Goal: Task Accomplishment & Management: Complete application form

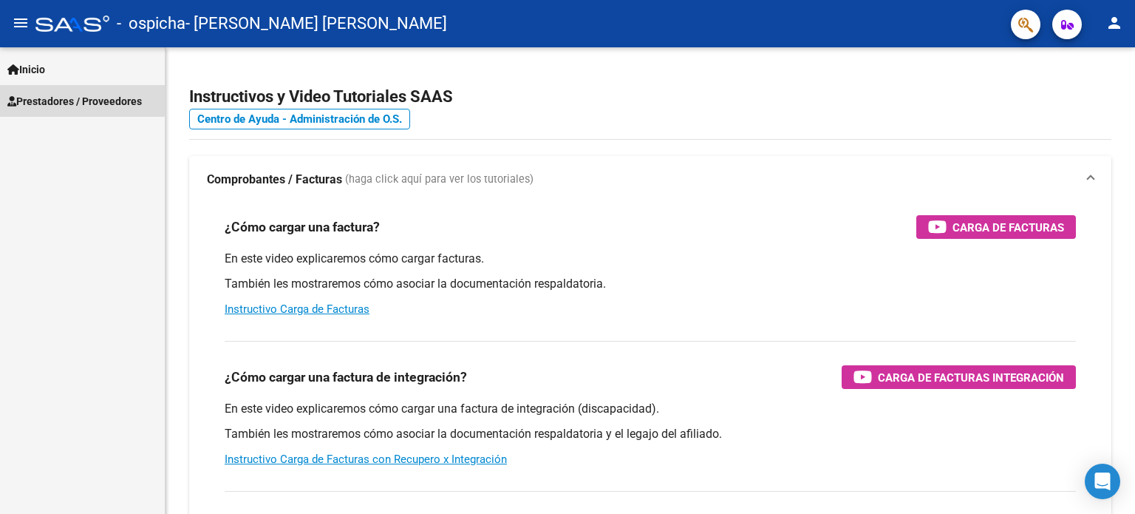
click at [43, 97] on span "Prestadores / Proveedores" at bounding box center [74, 101] width 135 height 16
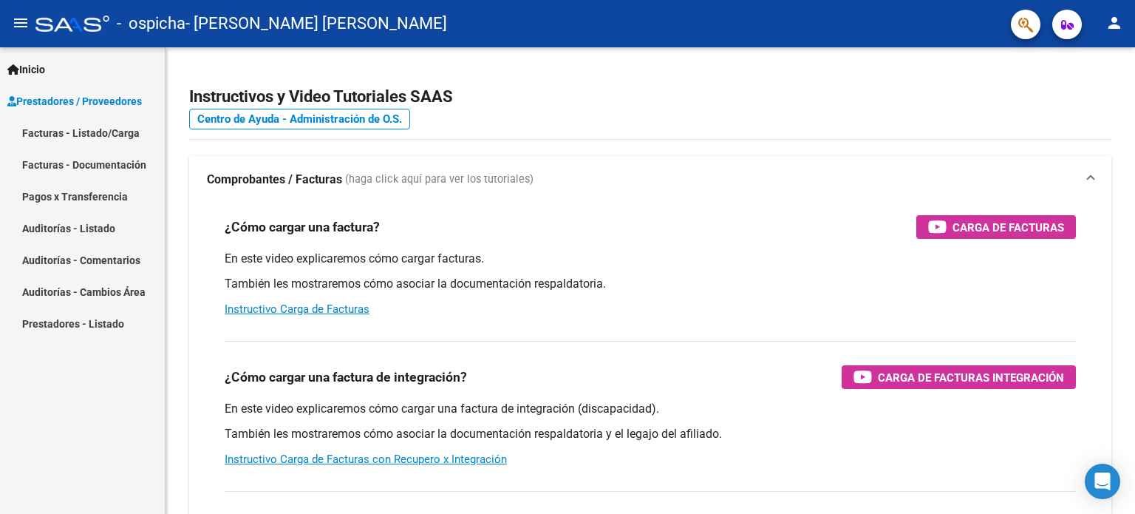
click at [78, 129] on link "Facturas - Listado/Carga" at bounding box center [82, 133] width 165 height 32
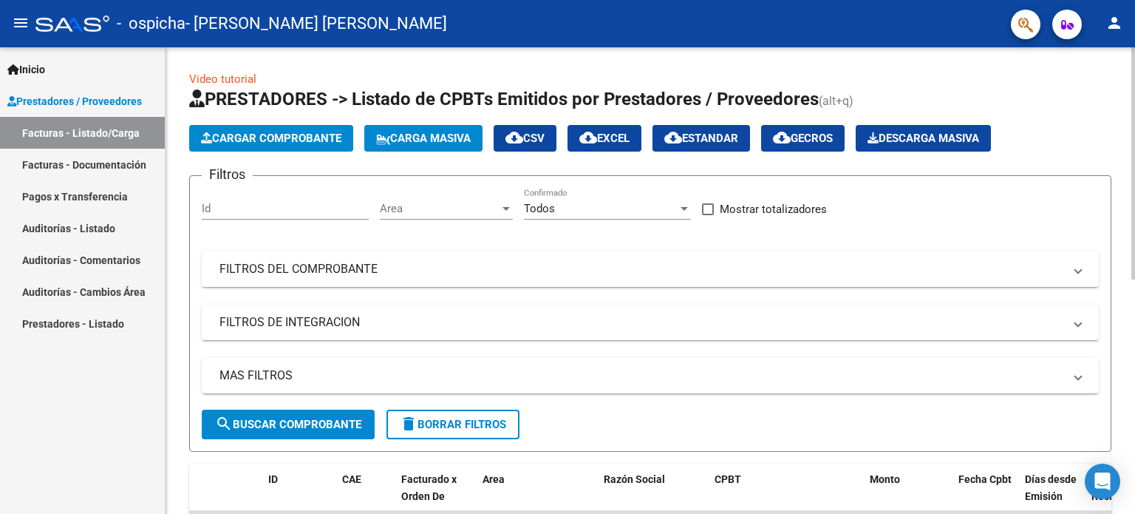
click at [319, 132] on span "Cargar Comprobante" at bounding box center [271, 138] width 140 height 13
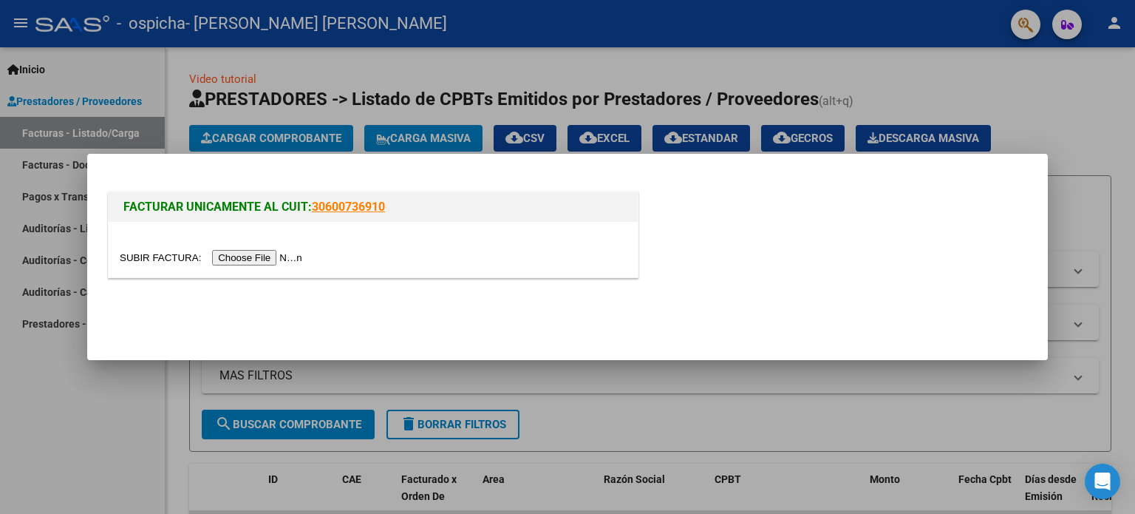
click at [299, 259] on input "file" at bounding box center [213, 258] width 187 height 16
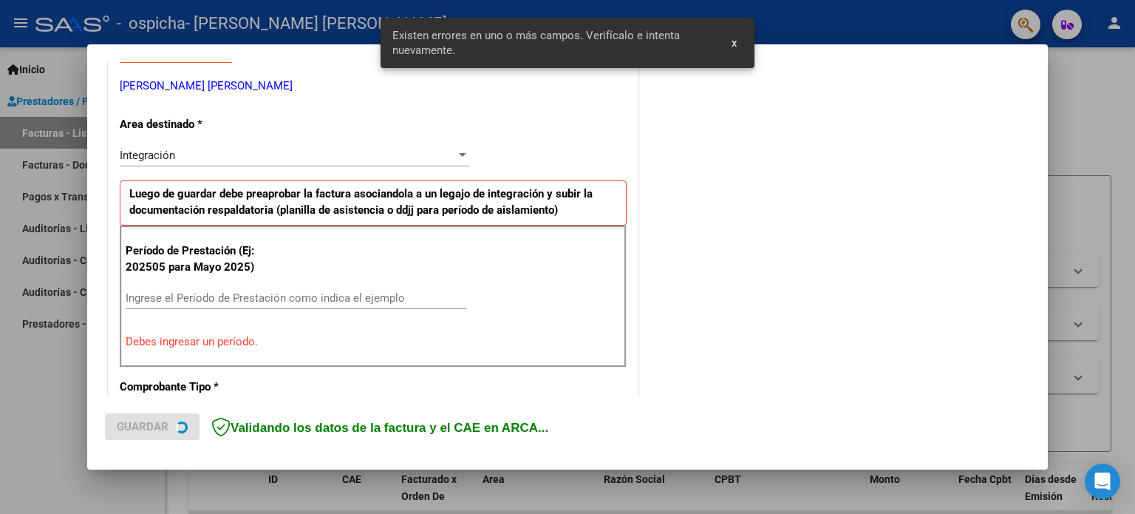
scroll to position [319, 0]
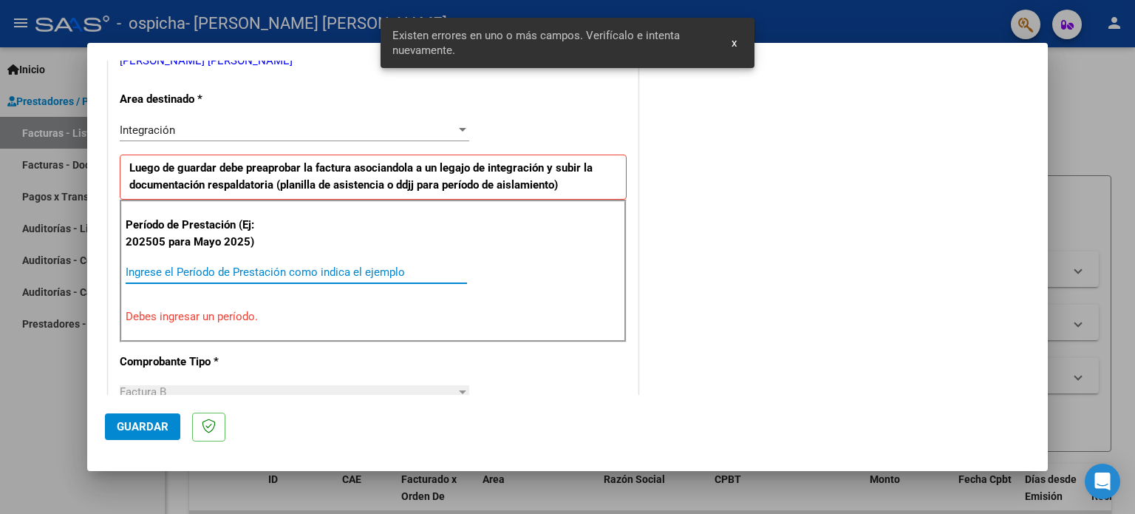
click at [150, 274] on input "Ingrese el Período de Prestación como indica el ejemplo" at bounding box center [296, 271] width 341 height 13
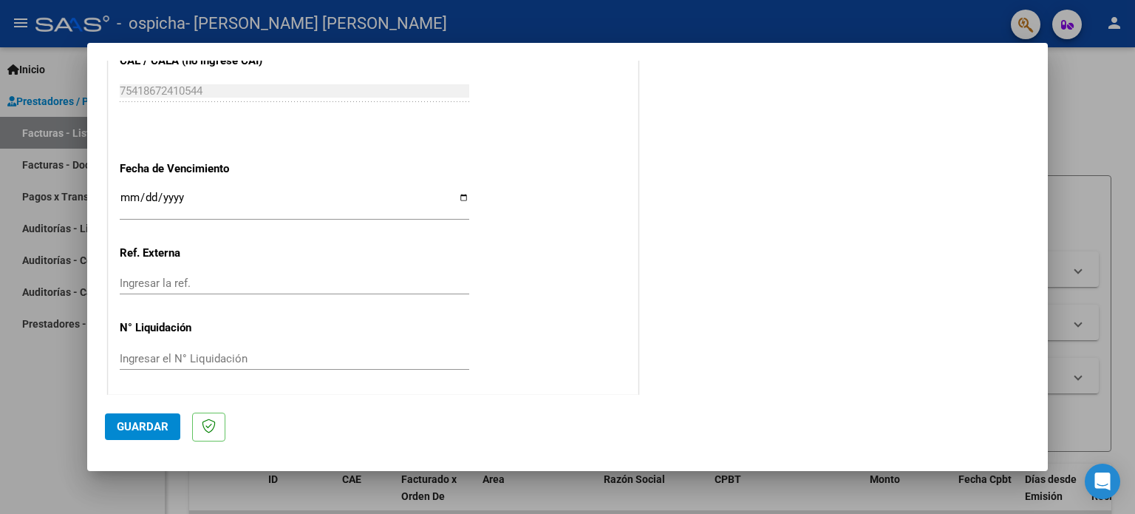
scroll to position [964, 0]
type input "202509"
click at [126, 421] on span "Guardar" at bounding box center [143, 426] width 52 height 13
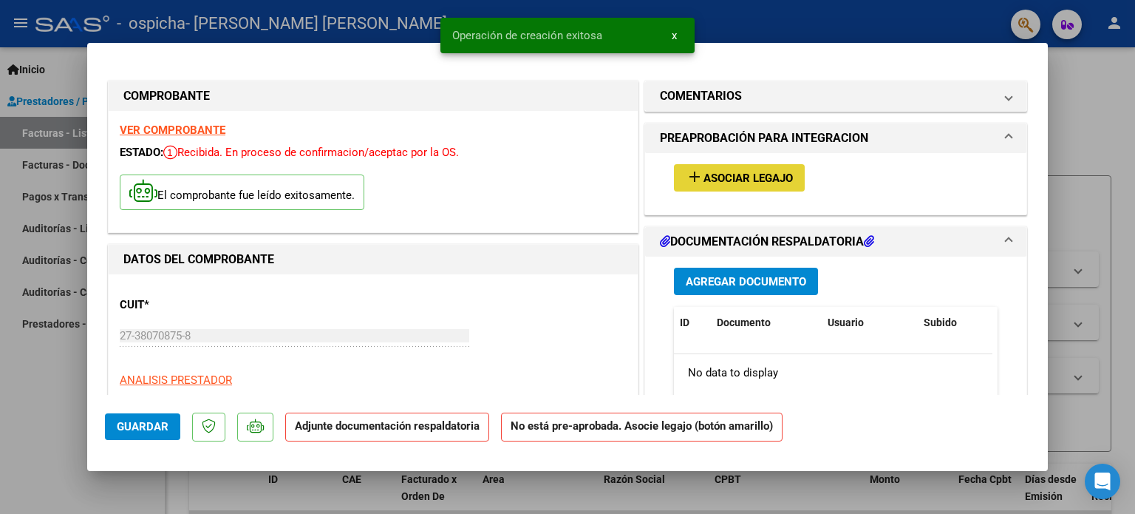
click at [769, 177] on span "Asociar Legajo" at bounding box center [748, 177] width 89 height 13
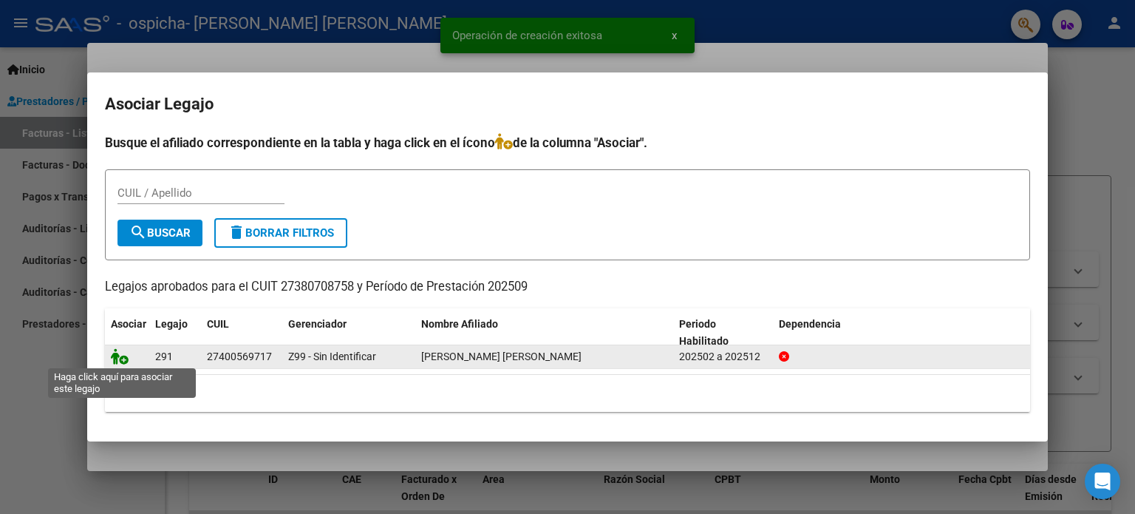
click at [126, 361] on icon at bounding box center [120, 356] width 18 height 16
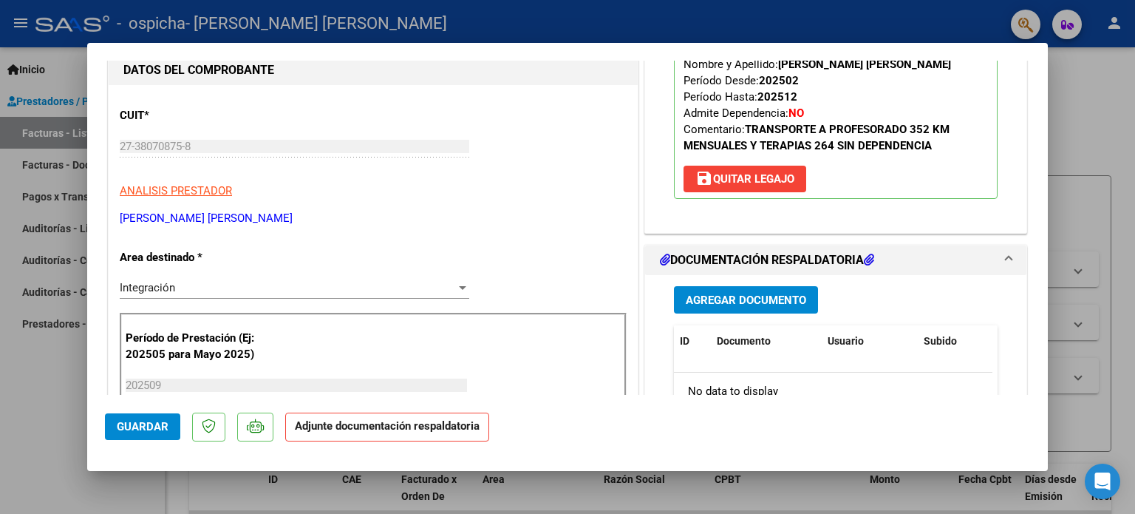
scroll to position [296, 0]
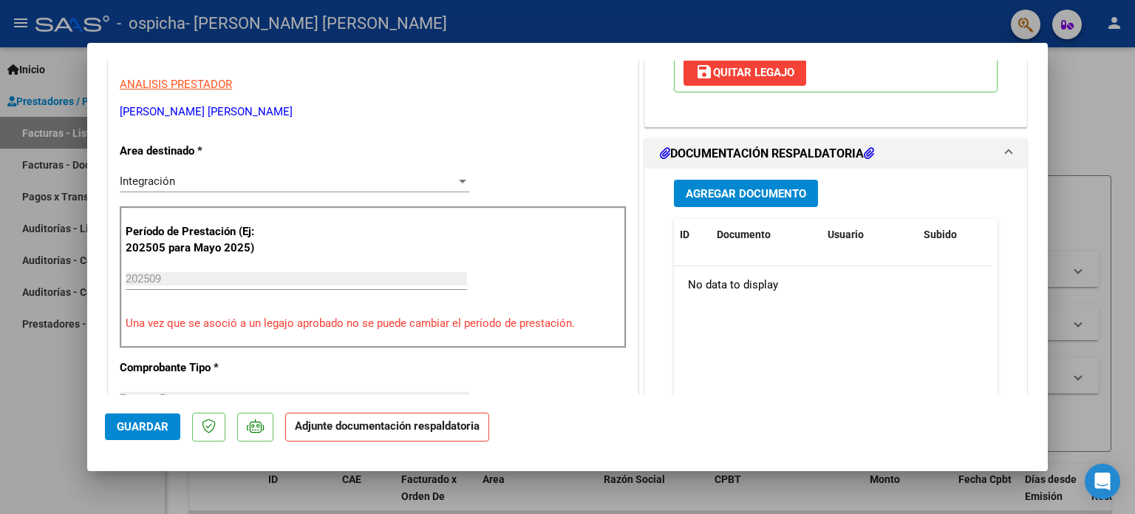
click at [777, 190] on span "Agregar Documento" at bounding box center [746, 193] width 120 height 13
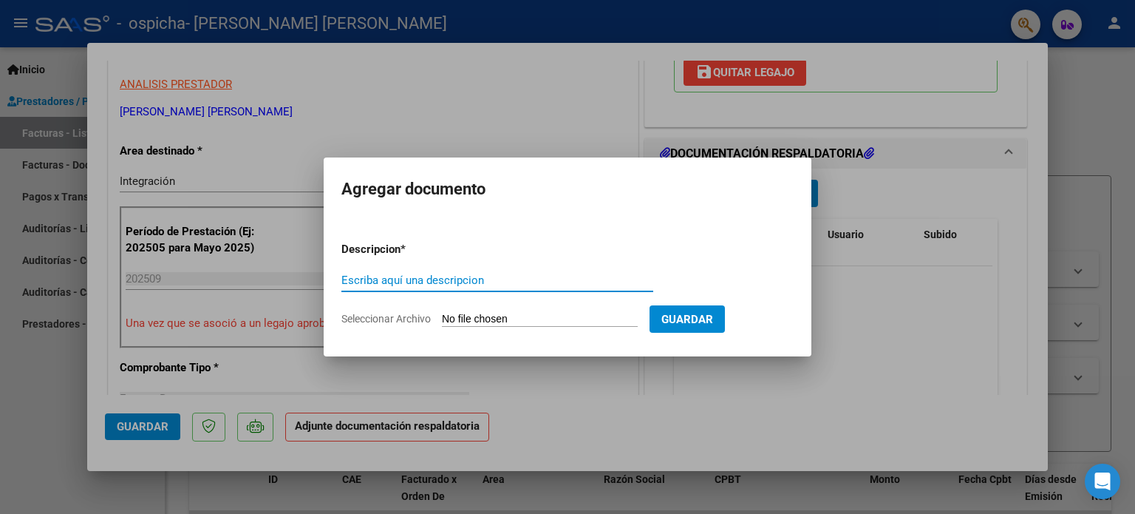
click at [402, 279] on input "Escriba aquí una descripcion" at bounding box center [497, 279] width 312 height 13
type input "FAC"
click at [465, 319] on input "Seleccionar Archivo" at bounding box center [540, 320] width 196 height 14
type input "C:\fakepath\27380708758_006_00002_00000750.pdf"
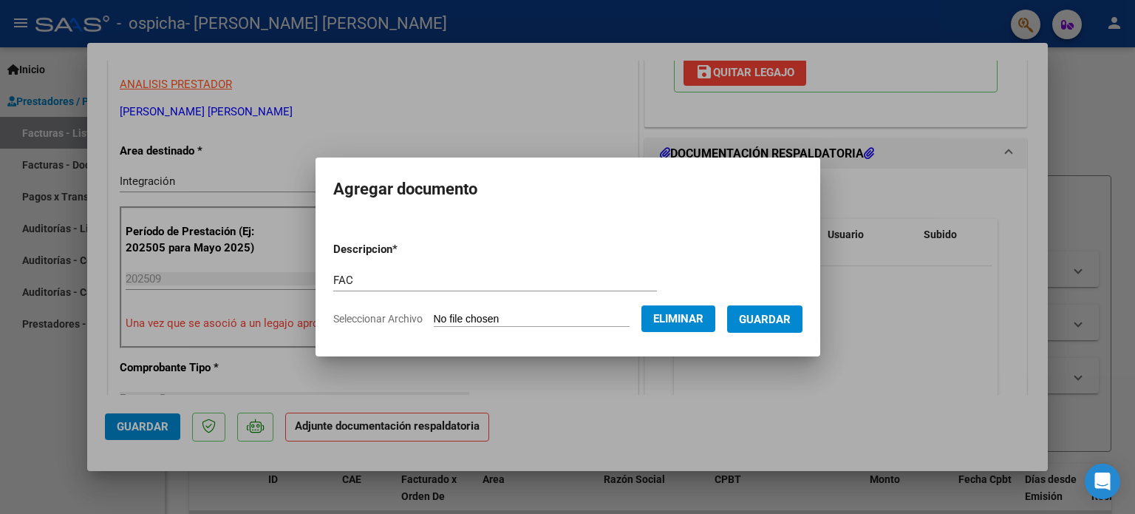
click at [780, 316] on span "Guardar" at bounding box center [765, 319] width 52 height 13
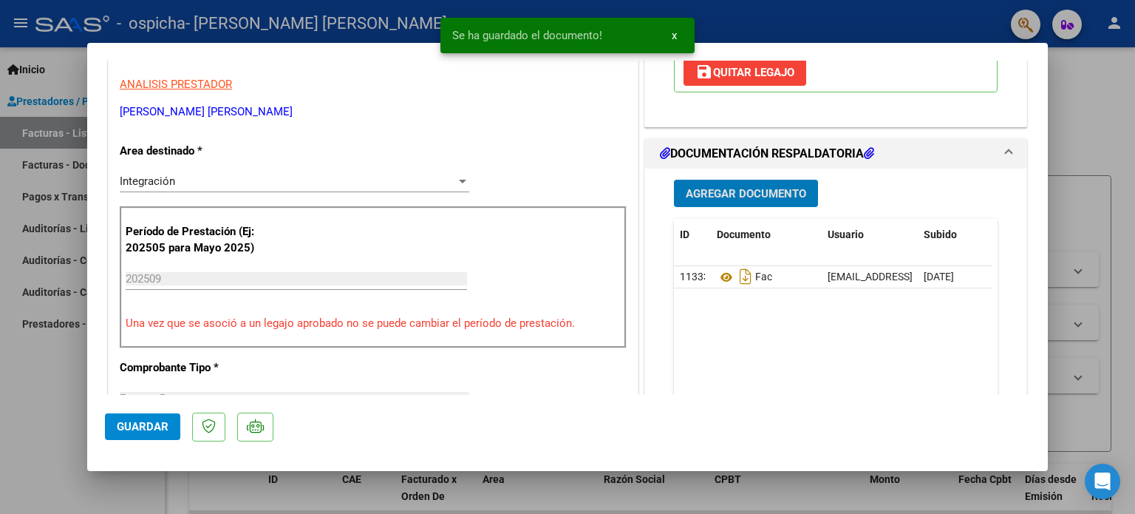
click at [751, 191] on span "Agregar Documento" at bounding box center [746, 193] width 120 height 13
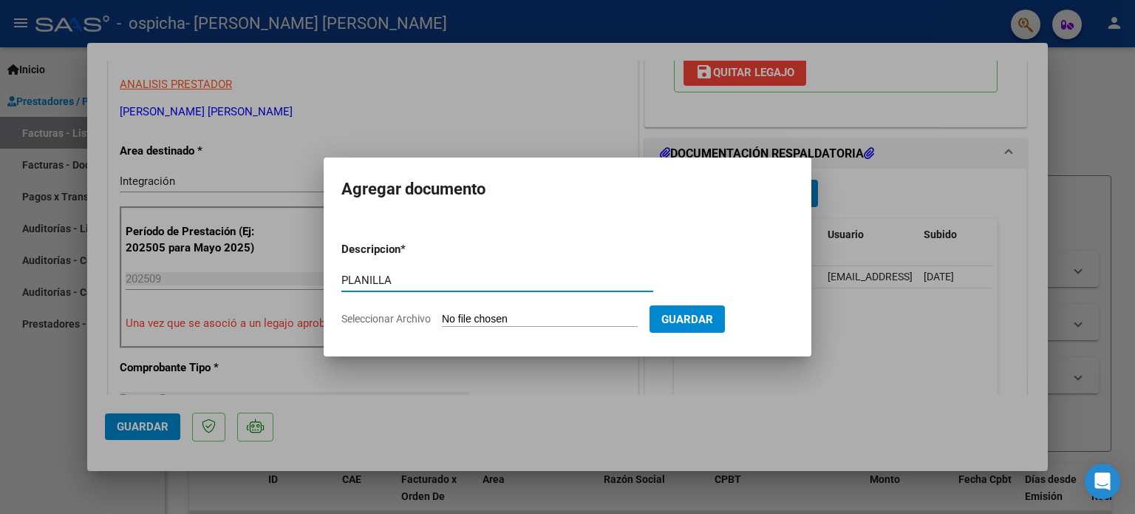
type input "PLANILLA"
click at [477, 315] on input "Seleccionar Archivo" at bounding box center [540, 320] width 196 height 14
type input "C:\fakepath\[PERSON_NAME] PLANILLA TERAPIAS .pdf"
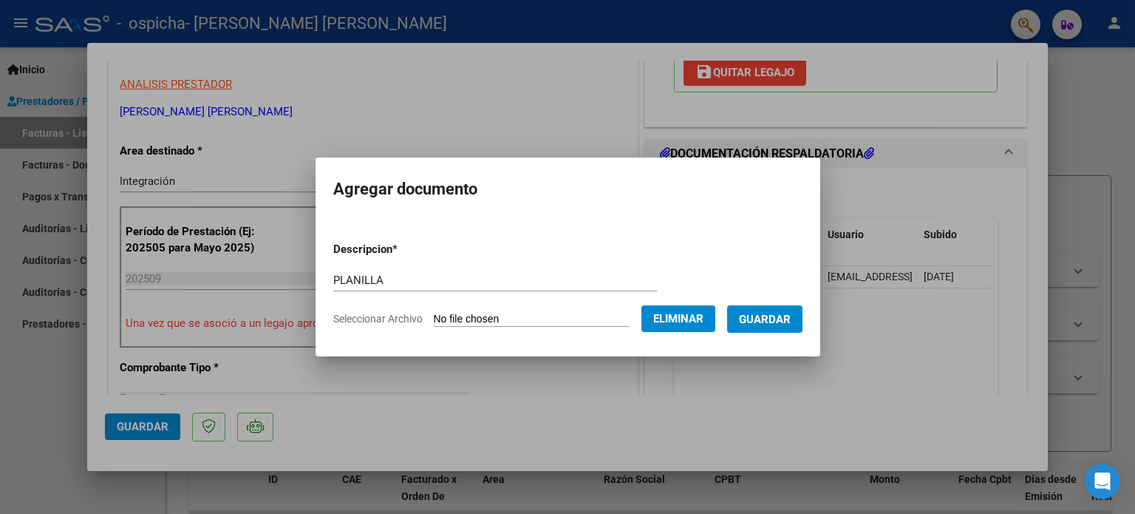
click at [775, 319] on span "Guardar" at bounding box center [765, 319] width 52 height 13
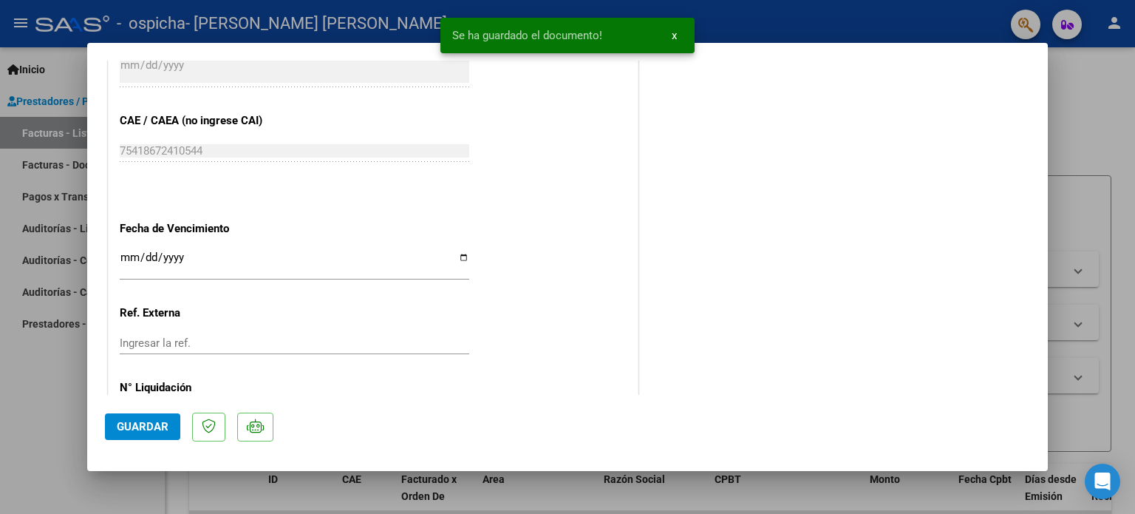
scroll to position [987, 0]
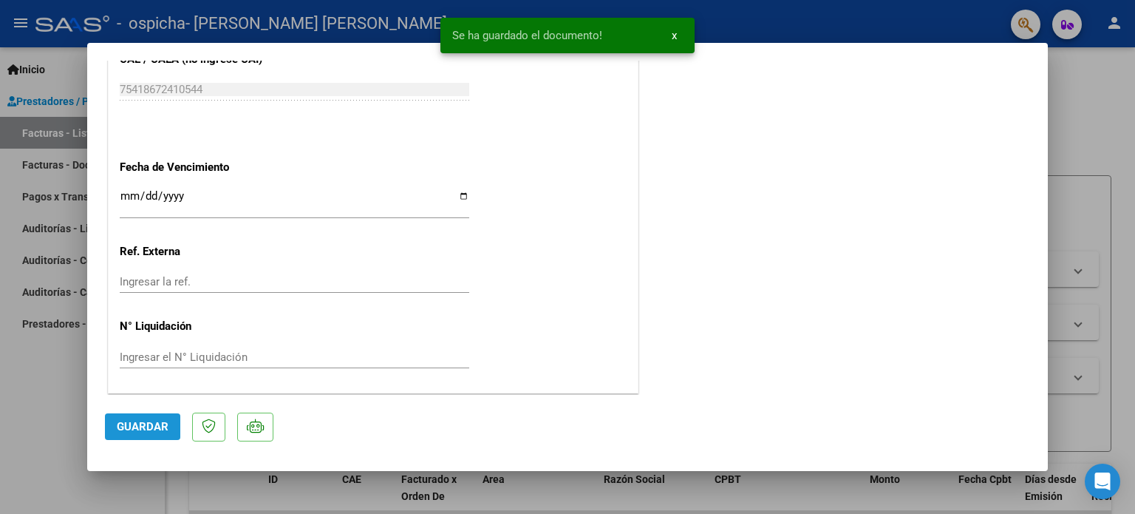
click at [142, 426] on span "Guardar" at bounding box center [143, 426] width 52 height 13
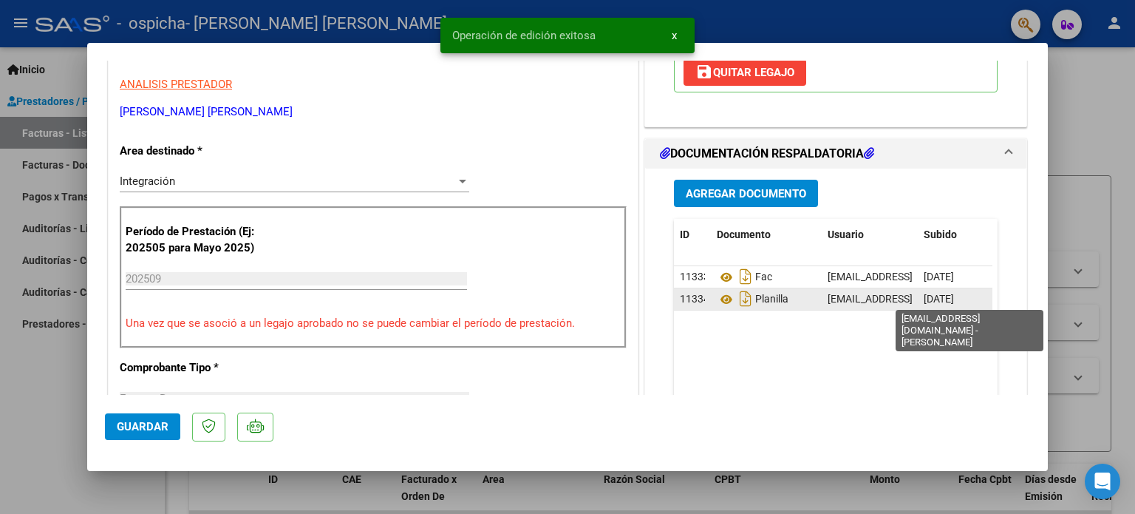
scroll to position [0, 0]
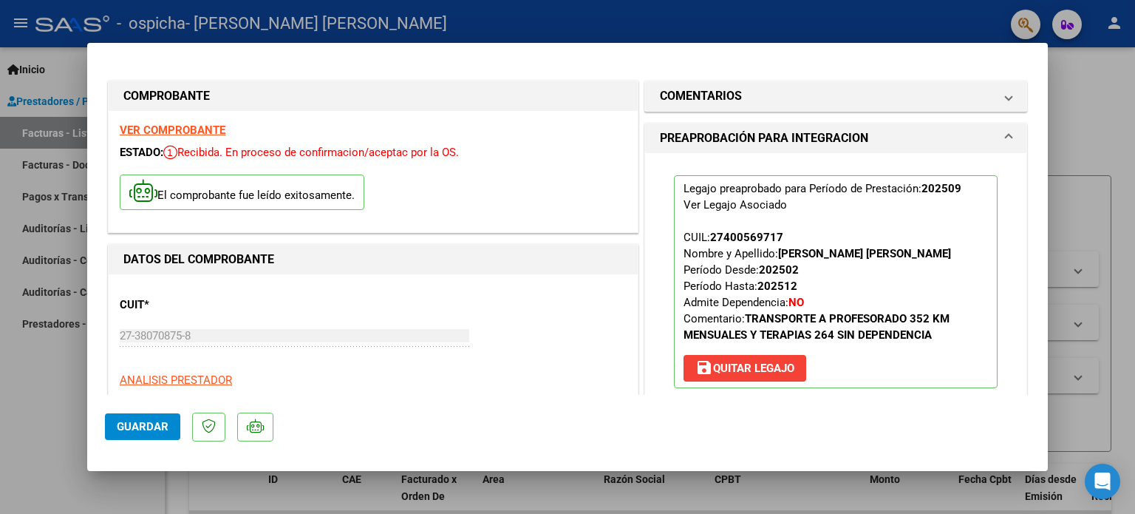
click at [1092, 115] on div at bounding box center [567, 257] width 1135 height 514
type input "$ 0,00"
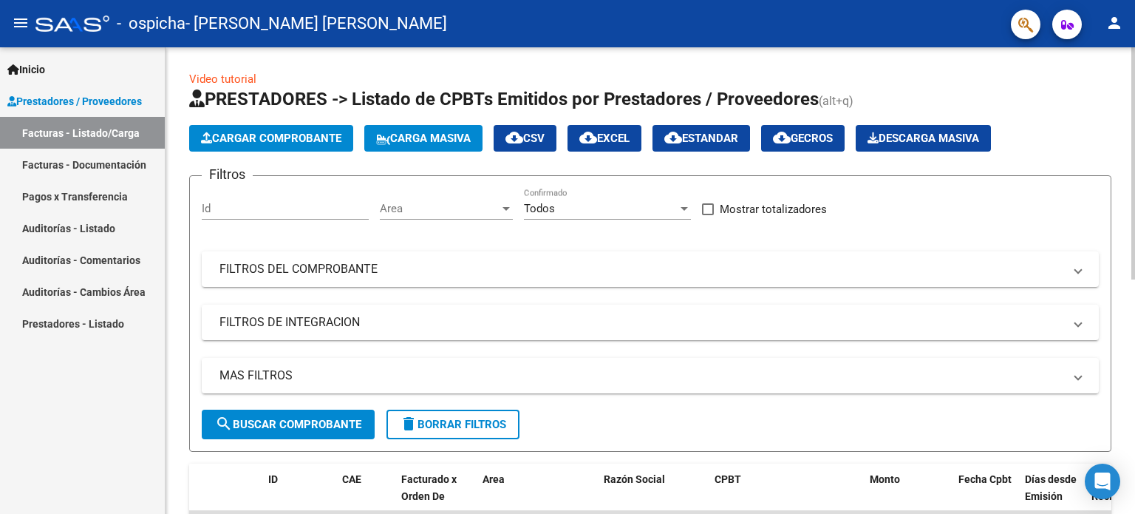
click at [312, 136] on span "Cargar Comprobante" at bounding box center [271, 138] width 140 height 13
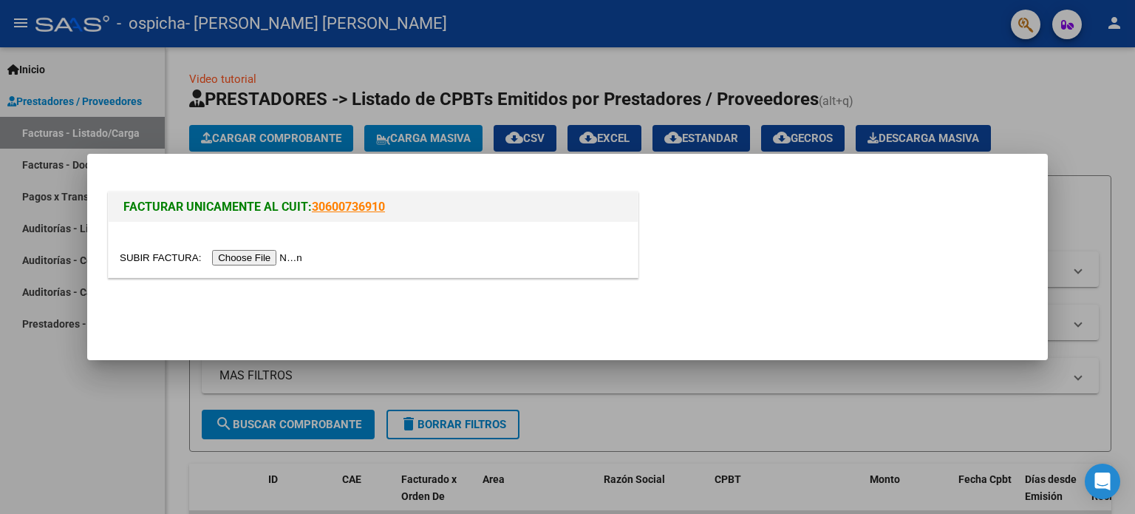
click at [276, 259] on input "file" at bounding box center [213, 258] width 187 height 16
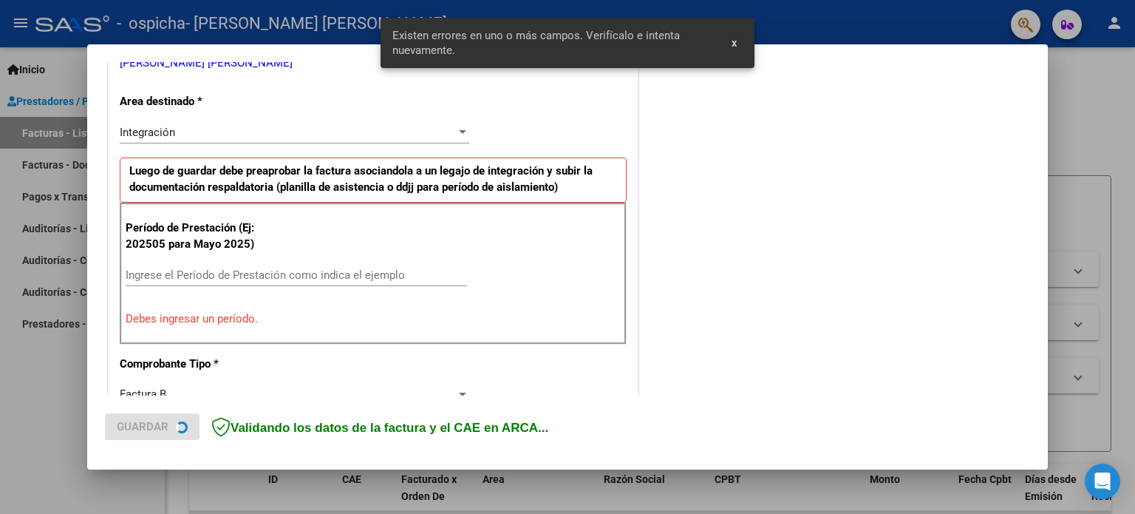
scroll to position [319, 0]
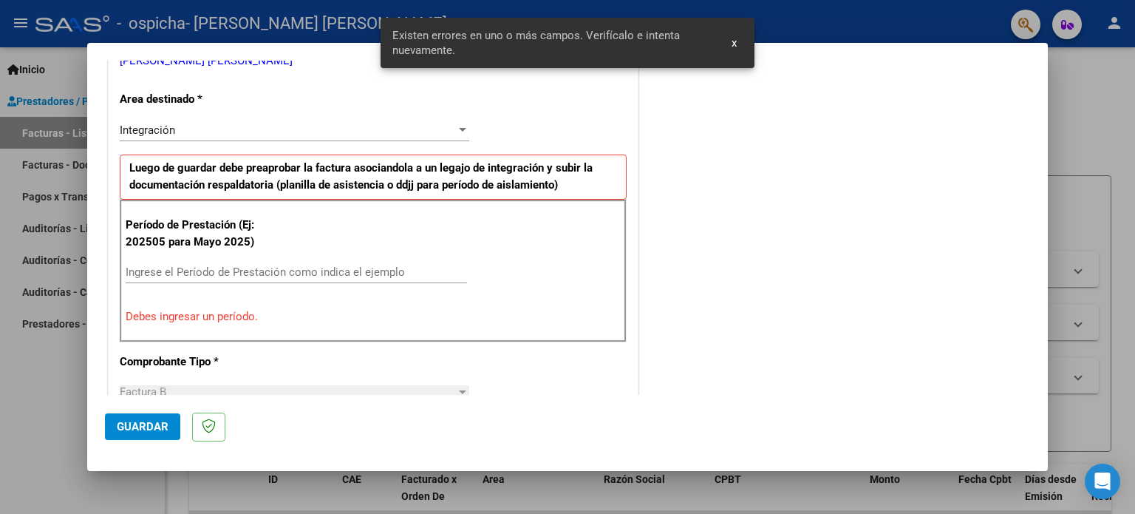
click at [155, 274] on input "Ingrese el Período de Prestación como indica el ejemplo" at bounding box center [296, 271] width 341 height 13
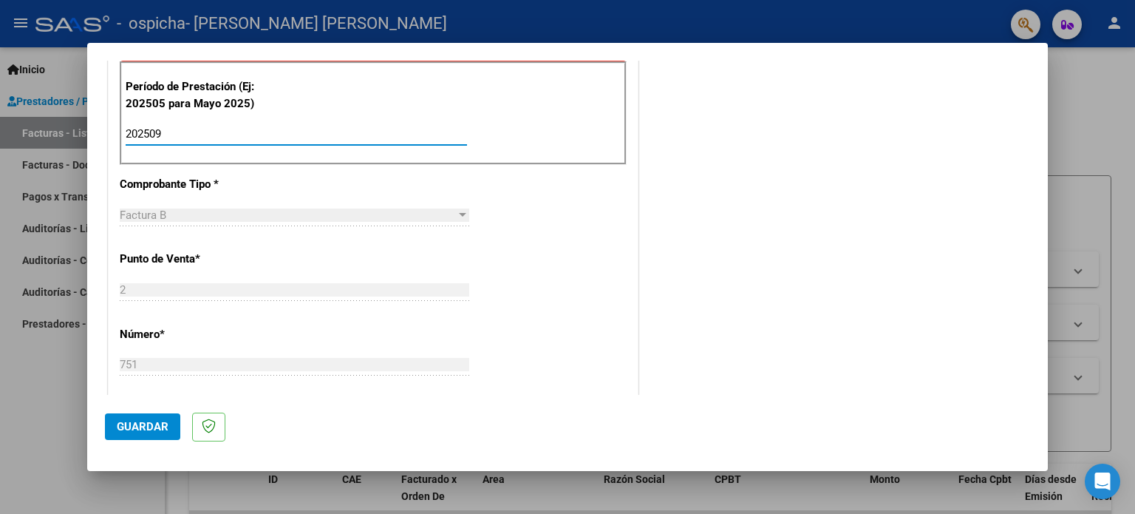
scroll to position [466, 0]
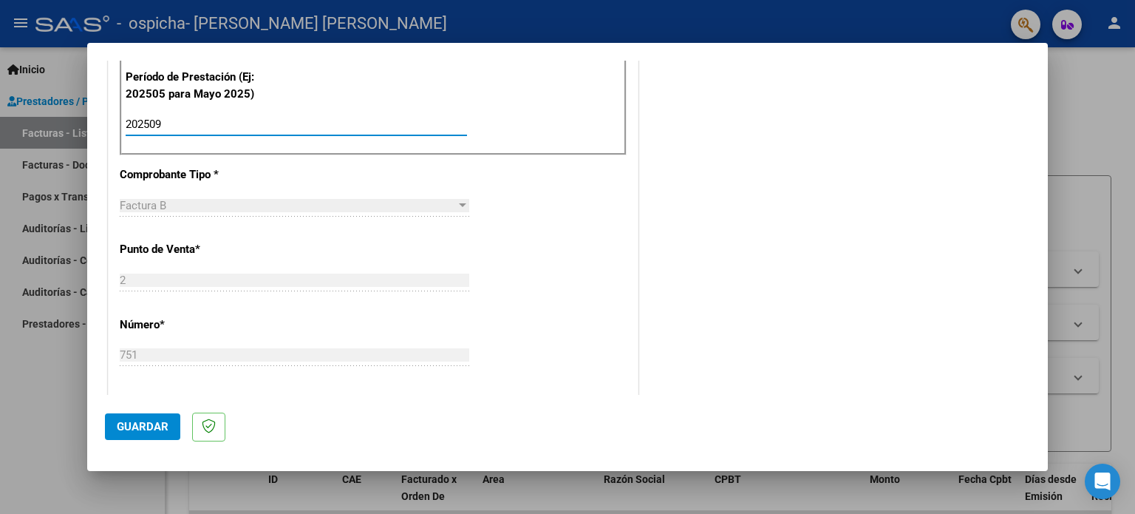
type input "202509"
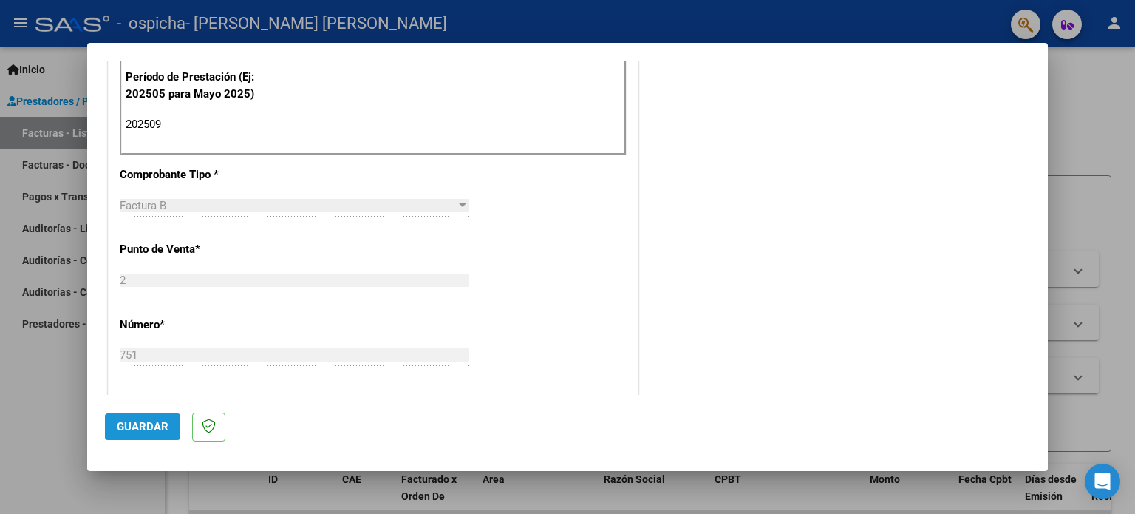
click at [146, 416] on button "Guardar" at bounding box center [142, 426] width 75 height 27
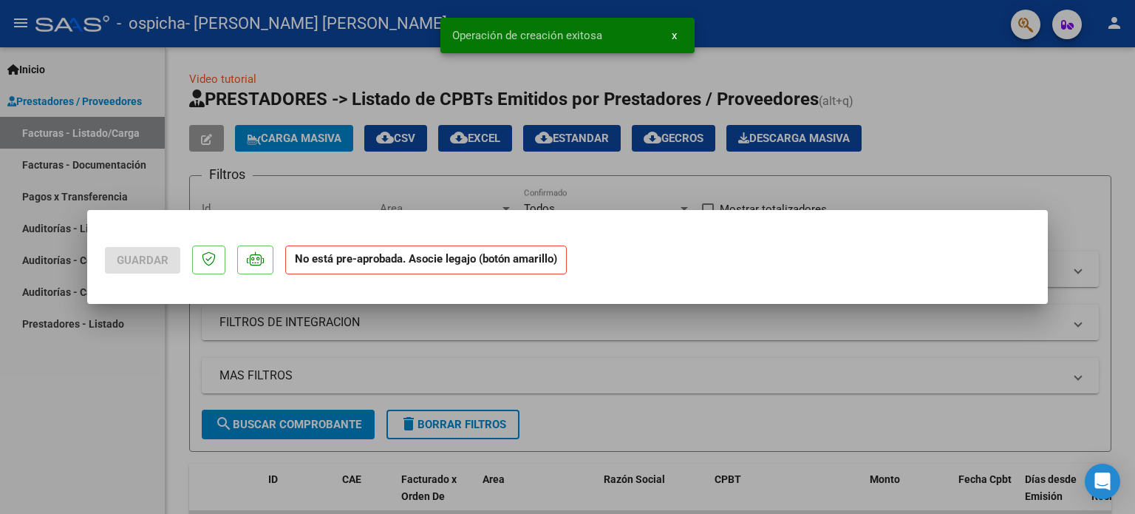
scroll to position [0, 0]
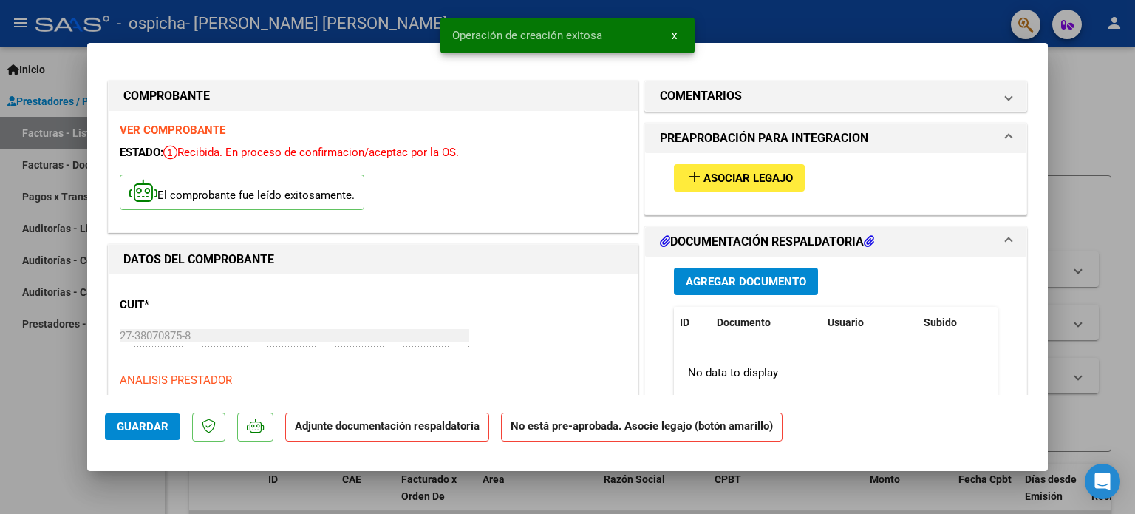
click at [707, 183] on span "Asociar Legajo" at bounding box center [748, 177] width 89 height 13
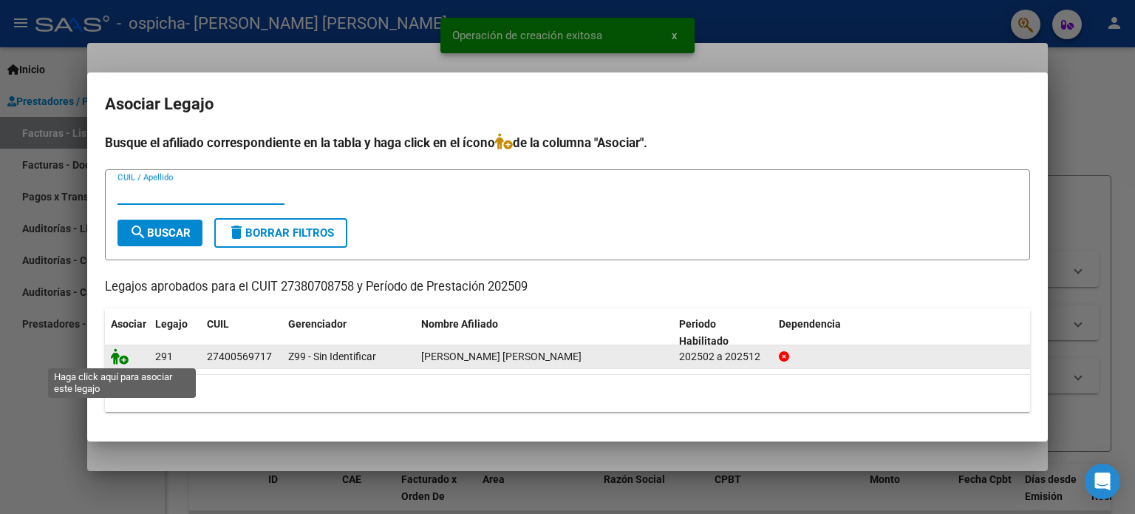
click at [125, 355] on icon at bounding box center [120, 356] width 18 height 16
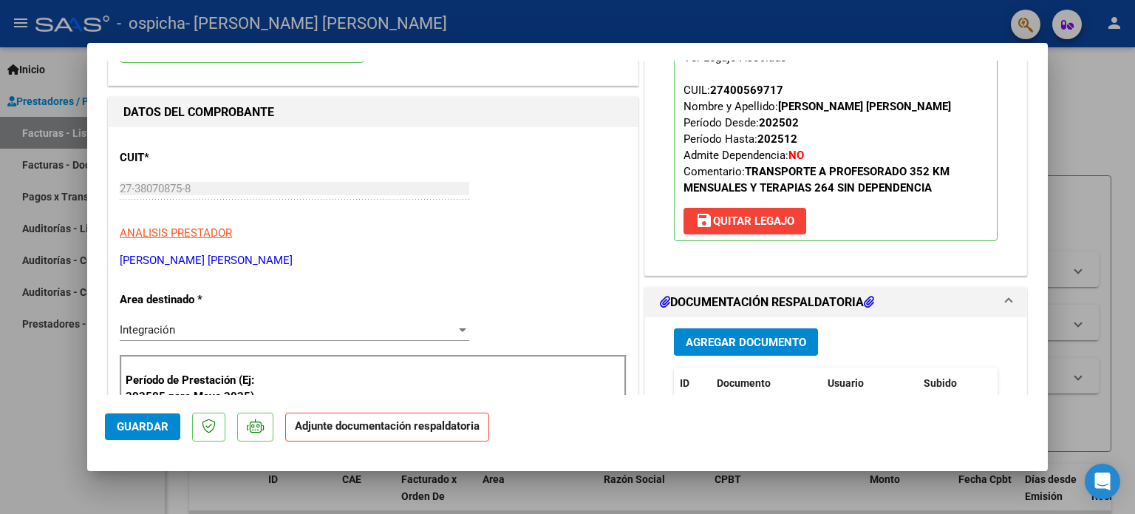
scroll to position [148, 0]
click at [778, 353] on button "Agregar Documento" at bounding box center [746, 340] width 144 height 27
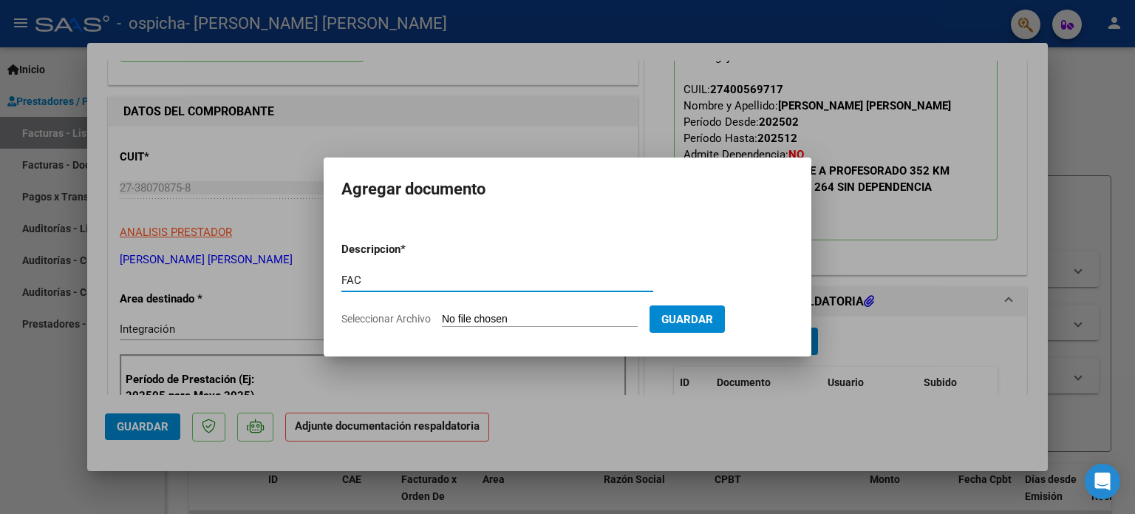
type input "FAC"
click at [500, 322] on input "Seleccionar Archivo" at bounding box center [540, 320] width 196 height 14
type input "C:\fakepath\27380708758_006_00002_00000751.pdf"
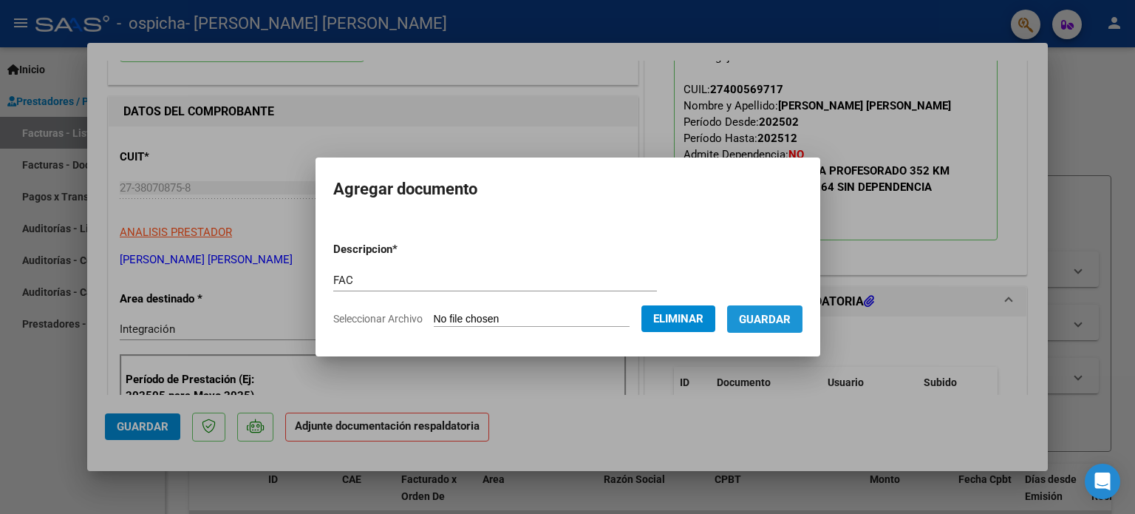
click at [773, 316] on span "Guardar" at bounding box center [765, 319] width 52 height 13
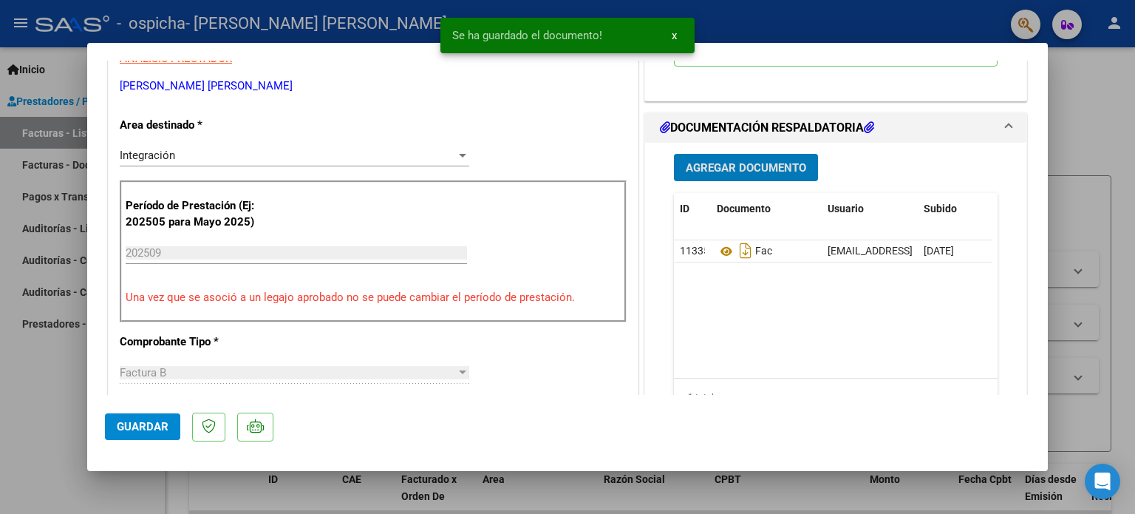
scroll to position [370, 0]
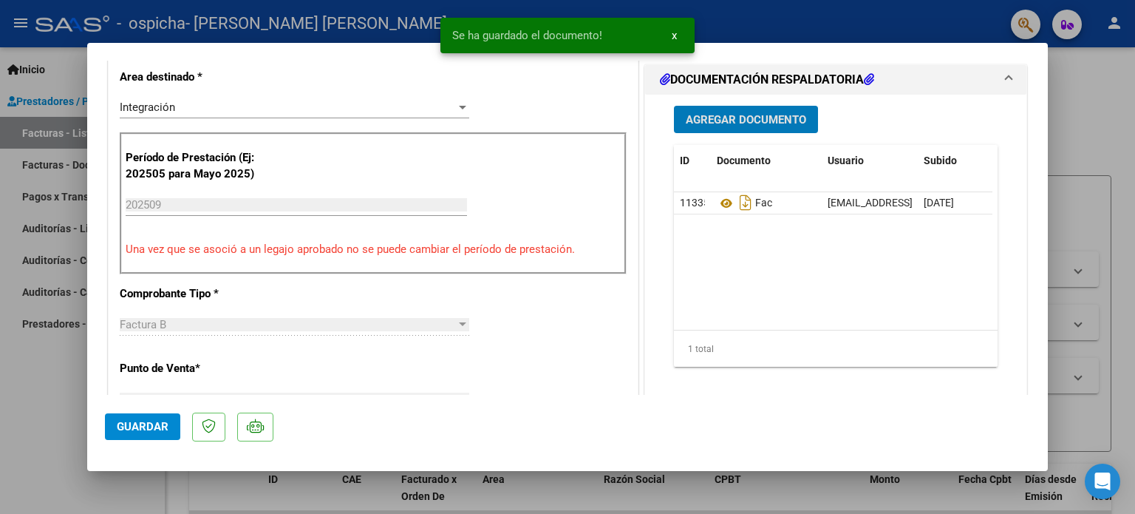
click at [772, 110] on button "Agregar Documento" at bounding box center [746, 119] width 144 height 27
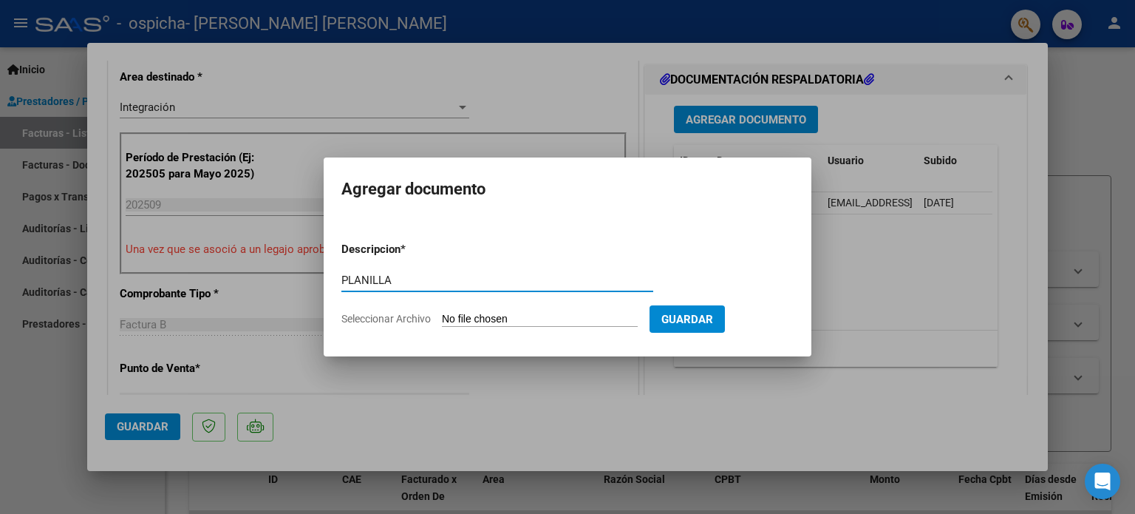
type input "PLANILLA"
click at [491, 318] on input "Seleccionar Archivo" at bounding box center [540, 320] width 196 height 14
type input "C:\fakepath\[PERSON_NAME] planilla Escuela.pdf"
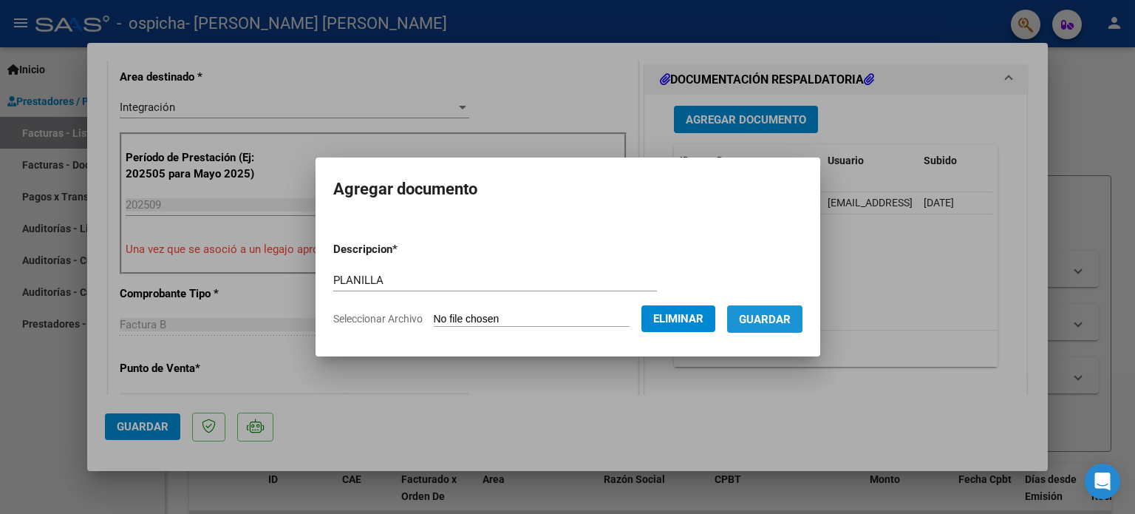
click at [785, 320] on span "Guardar" at bounding box center [765, 319] width 52 height 13
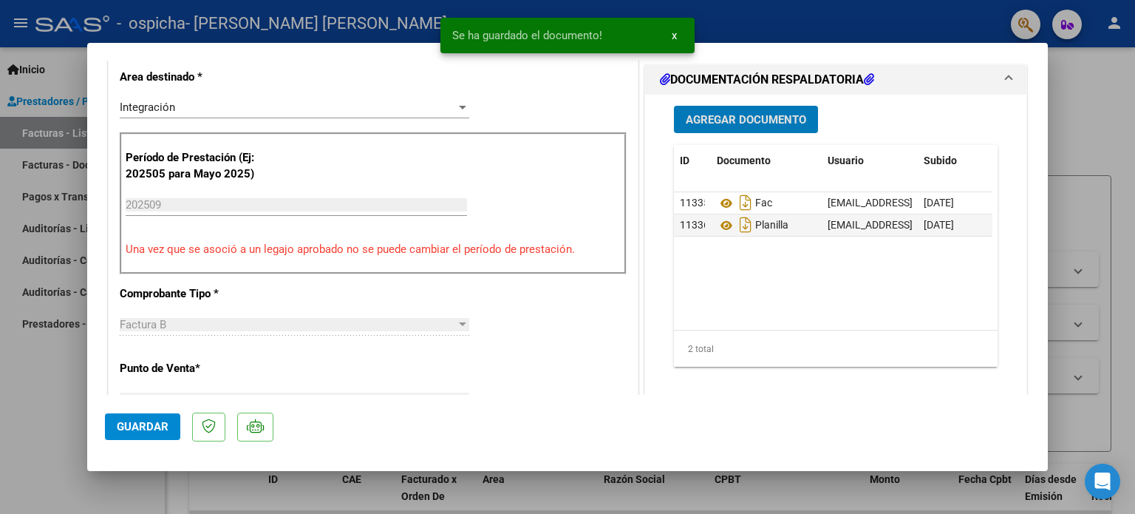
click at [153, 422] on span "Guardar" at bounding box center [143, 426] width 52 height 13
click at [1079, 129] on div at bounding box center [567, 257] width 1135 height 514
type input "$ 0,00"
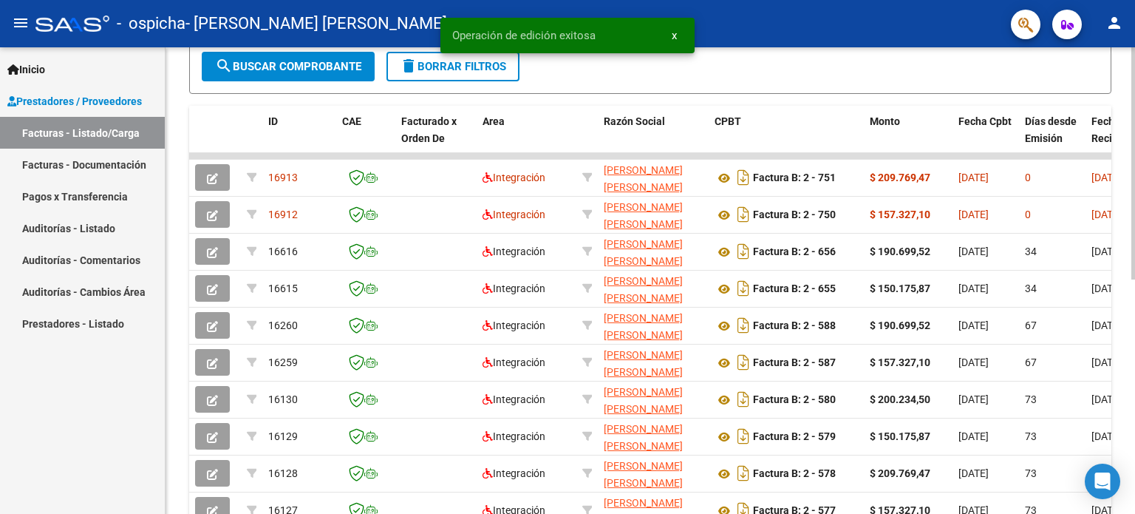
scroll to position [443, 0]
